Goal: Check status: Check status

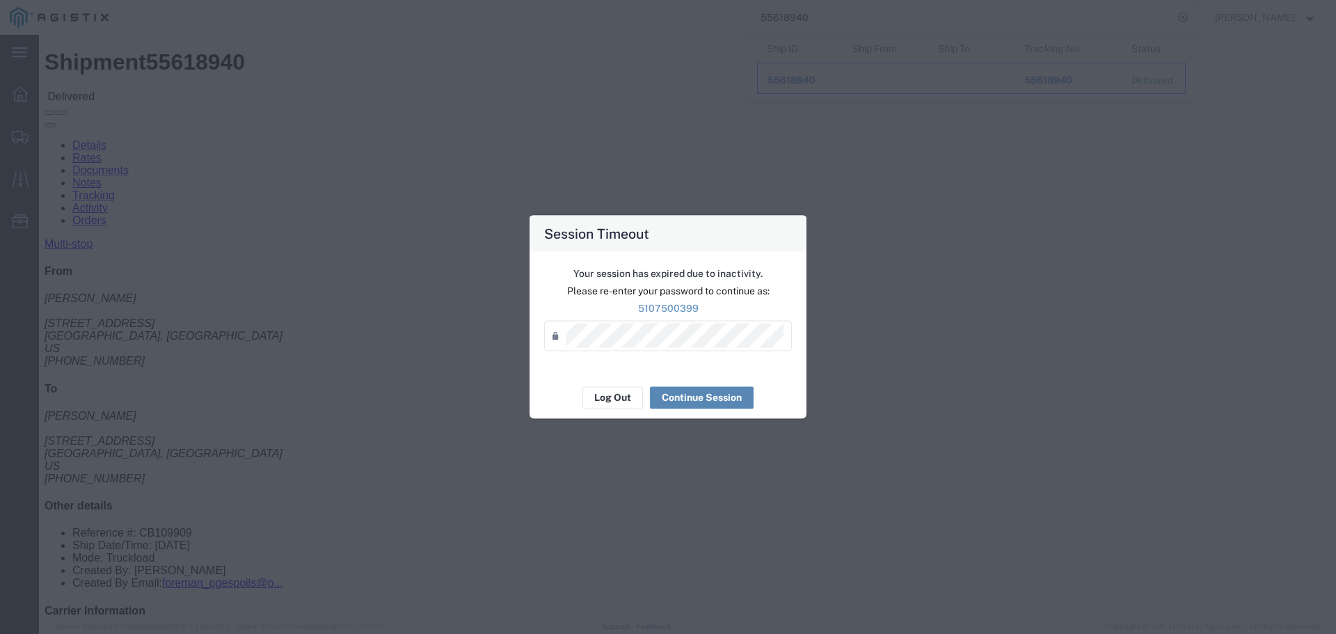
click at [688, 394] on button "Continue Session" at bounding box center [702, 397] width 104 height 22
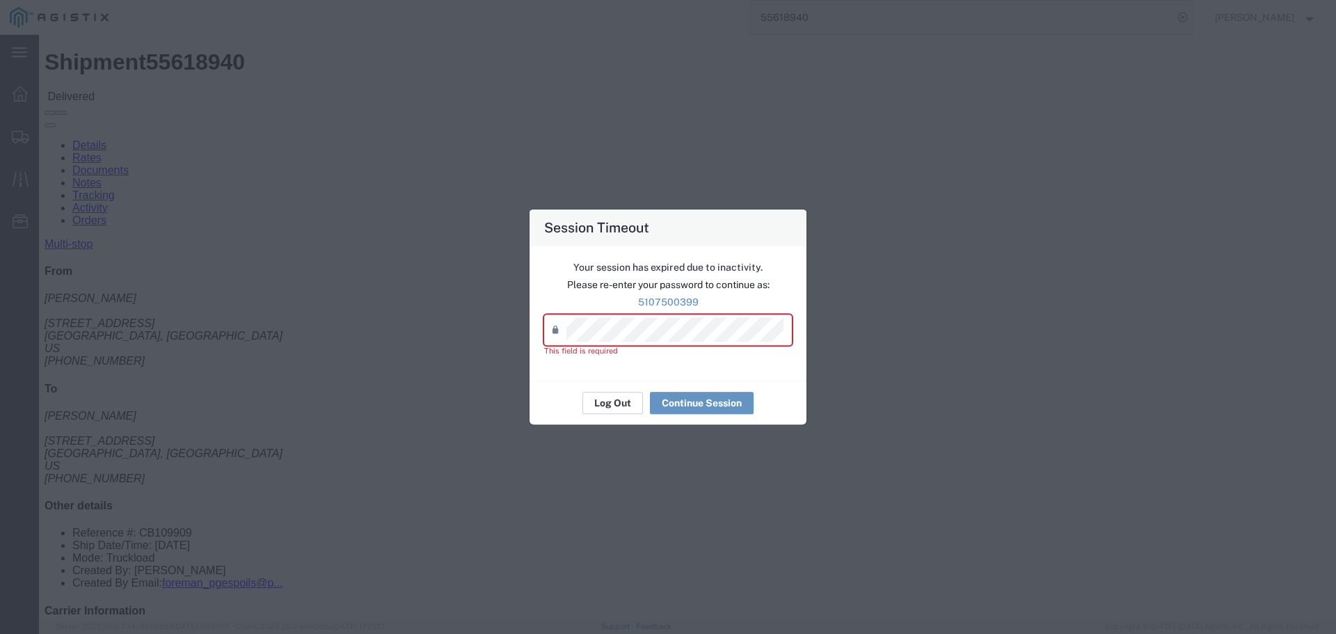
click at [614, 396] on button "Log Out" at bounding box center [612, 403] width 61 height 22
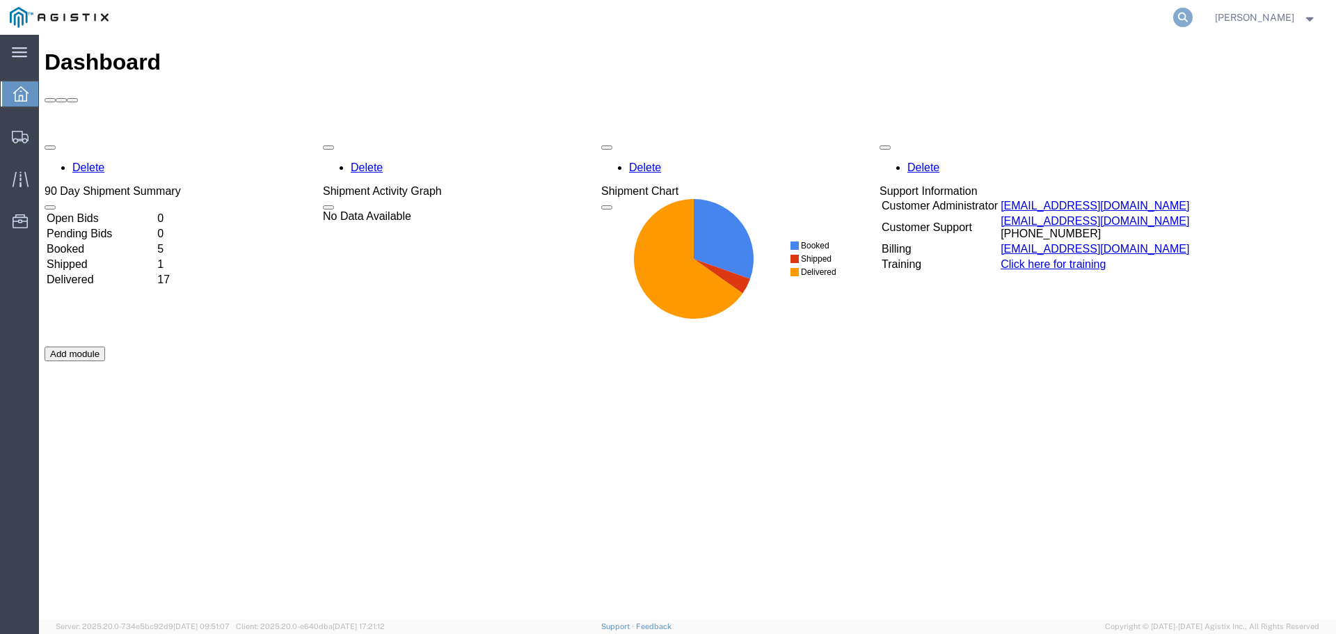
click at [1192, 19] on icon at bounding box center [1182, 17] width 19 height 19
type input "56302194"
